Goal: Information Seeking & Learning: Learn about a topic

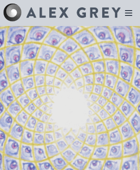
click at [129, 13] on icon at bounding box center [128, 13] width 7 height 5
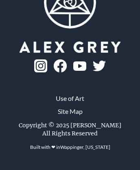
click at [20, 53] on picture at bounding box center [70, 47] width 101 height 11
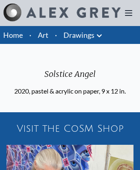
click at [43, 35] on link "Art" at bounding box center [43, 34] width 11 height 11
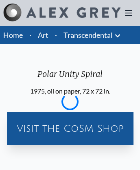
click at [62, 13] on img at bounding box center [73, 12] width 94 height 11
